Goal: Browse casually: Explore the website without a specific task or goal

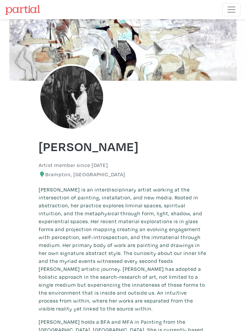
click at [234, 8] on span "Toggle navigation" at bounding box center [232, 10] width 10 height 10
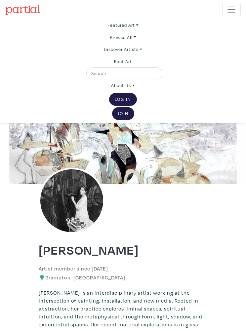
click at [123, 115] on link "Join the Community" at bounding box center [123, 113] width 22 height 13
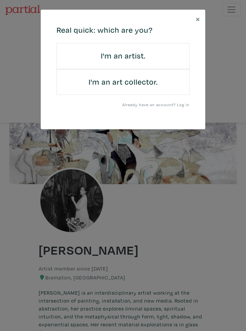
click at [37, 80] on div "× 664c6a6d6e3476504e6b79362f4172494552756f694733386b666278545363695a485979654c4…" at bounding box center [123, 165] width 246 height 331
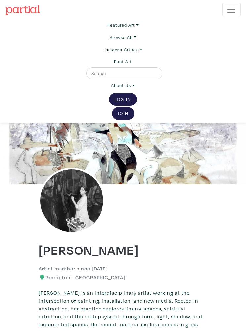
click at [123, 101] on link "Log In" at bounding box center [123, 99] width 28 height 13
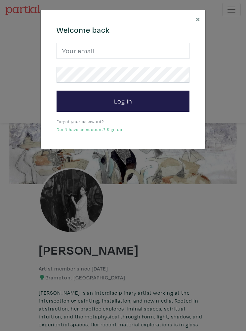
click at [25, 63] on div "× 664c6a6d6e3476504e6b79362f4172494552756f694733386b666278545363695a485979654c4…" at bounding box center [123, 165] width 246 height 331
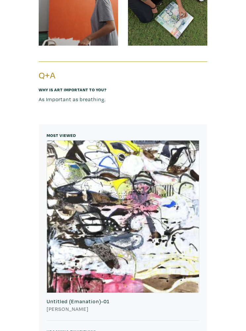
scroll to position [989, 0]
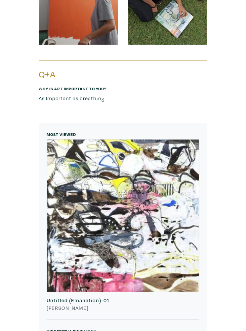
click at [189, 156] on div at bounding box center [123, 216] width 152 height 152
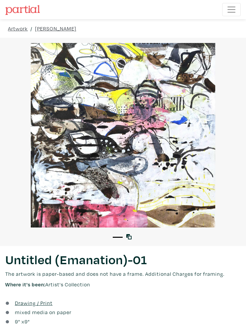
click at [70, 104] on div at bounding box center [123, 135] width 246 height 185
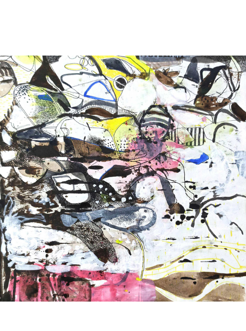
scroll to position [19, 0]
click at [52, 90] on div at bounding box center [123, 178] width 246 height 347
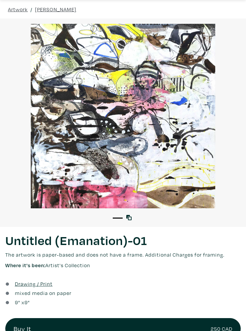
click at [60, 95] on div at bounding box center [123, 116] width 246 height 185
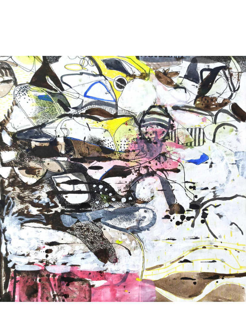
click at [54, 288] on div at bounding box center [123, 178] width 246 height 347
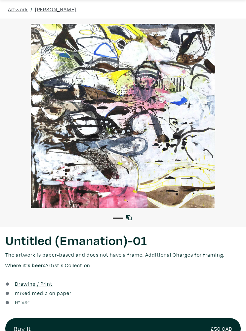
click at [130, 215] on link at bounding box center [130, 218] width 8 height 8
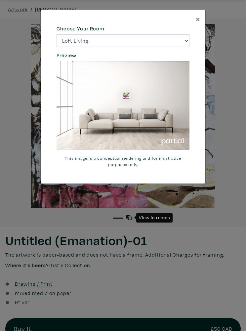
click at [185, 32] on div "Choose Your Room Loft Living Bright Bedroom City Office Gallery Space Modern Lo…" at bounding box center [123, 35] width 143 height 21
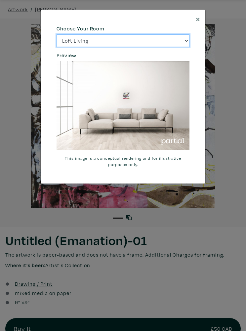
click at [180, 40] on select "Loft Living Bright Bedroom City Office Gallery Space Modern Lounge" at bounding box center [123, 40] width 133 height 13
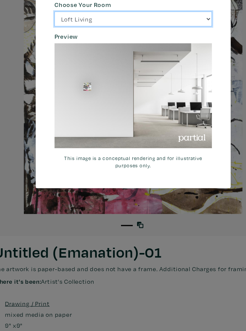
scroll to position [24, 0]
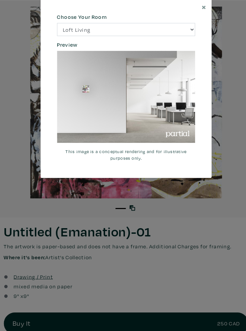
click at [73, 81] on img at bounding box center [123, 105] width 133 height 89
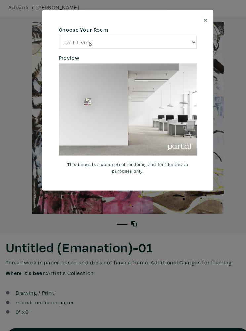
scroll to position [20, 0]
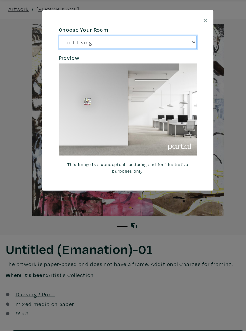
click at [63, 42] on select "Loft Living Bright Bedroom City Office Gallery Space Modern Lounge" at bounding box center [123, 40] width 133 height 13
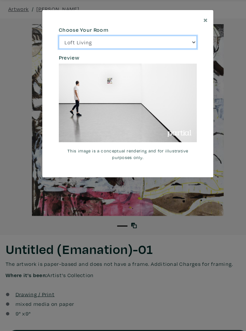
click at [69, 37] on select "Loft Living Bright Bedroom City Office Gallery Space Modern Lounge" at bounding box center [123, 40] width 133 height 13
select select "/thumb/phpThumb.php?src=https%3A%2F%2Flabs.partial.gallery%2Fprojects%2Frenderi…"
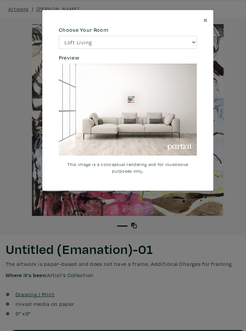
click at [198, 20] on span "×" at bounding box center [198, 19] width 4 height 10
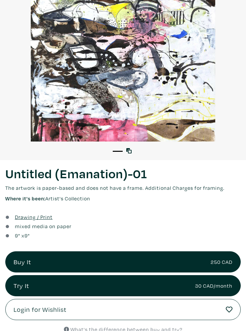
scroll to position [86, 0]
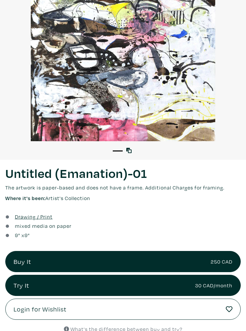
click at [26, 216] on u "Drawing / Print" at bounding box center [34, 216] width 38 height 7
